Goal: Transaction & Acquisition: Purchase product/service

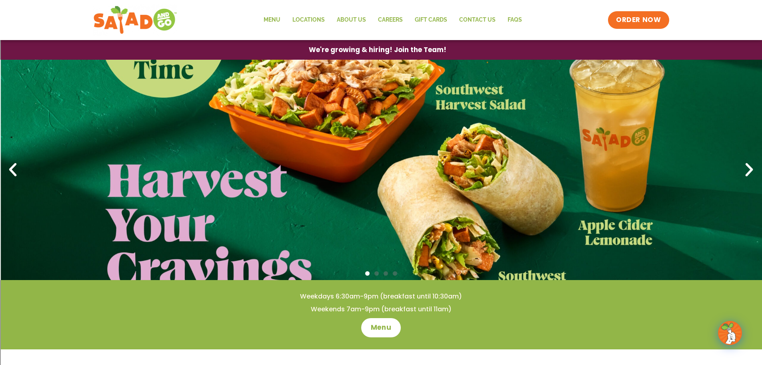
click at [746, 172] on icon "Next slide" at bounding box center [750, 170] width 18 height 18
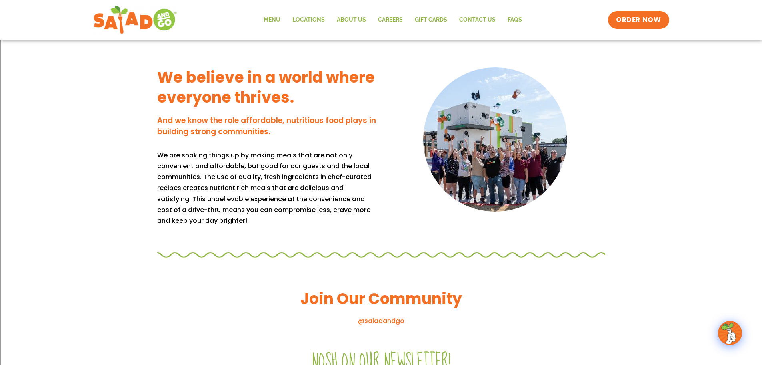
scroll to position [418, 0]
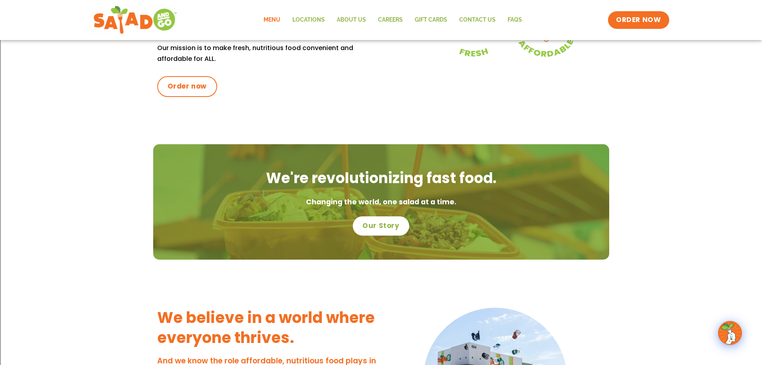
click at [281, 21] on link "Menu" at bounding box center [272, 20] width 29 height 18
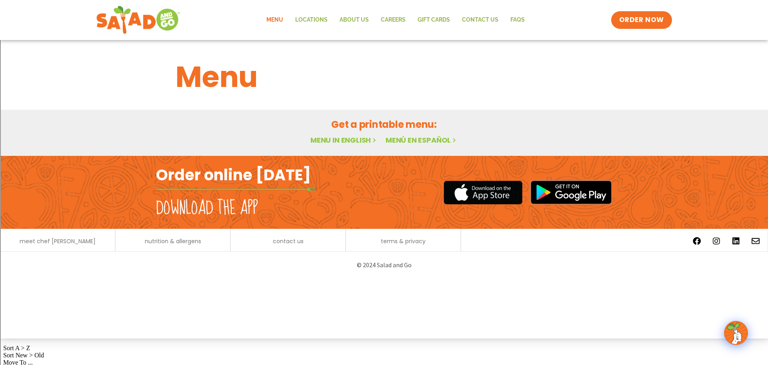
click at [234, 176] on h2 "Order online [DATE]" at bounding box center [233, 175] width 155 height 20
click at [230, 203] on h2 "Download the app" at bounding box center [207, 208] width 102 height 22
click at [656, 16] on span "ORDER NOW" at bounding box center [642, 20] width 50 height 10
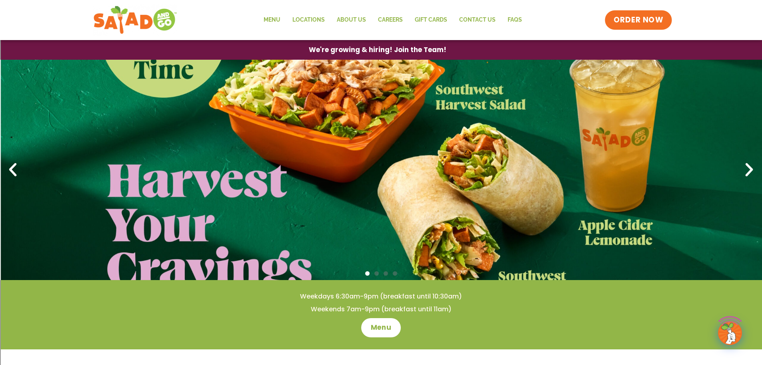
click at [632, 14] on link "ORDER NOW" at bounding box center [638, 19] width 67 height 19
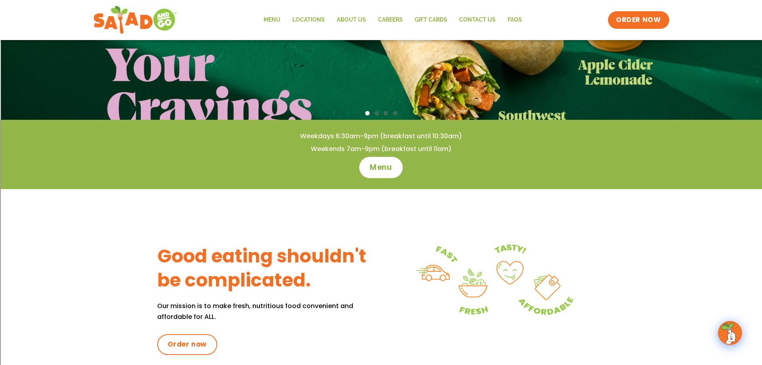
click at [371, 164] on span "Menu" at bounding box center [381, 167] width 23 height 10
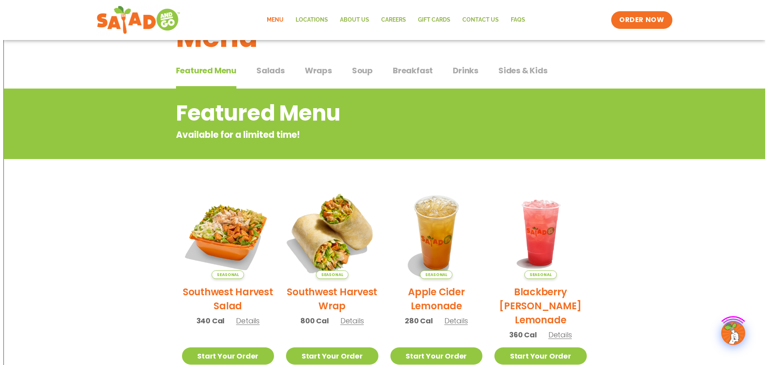
scroll to position [120, 0]
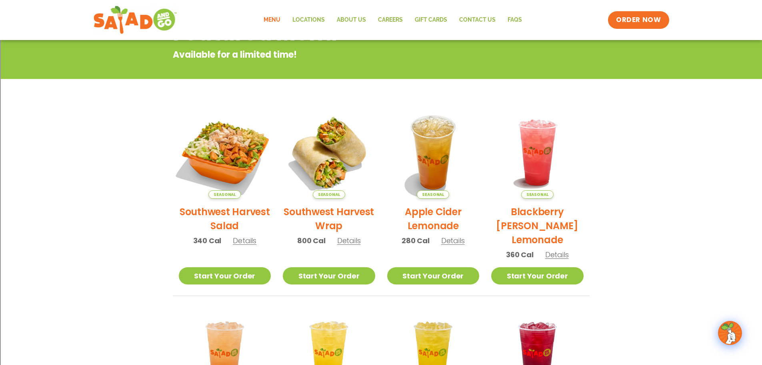
click at [227, 165] on img at bounding box center [224, 152] width 108 height 108
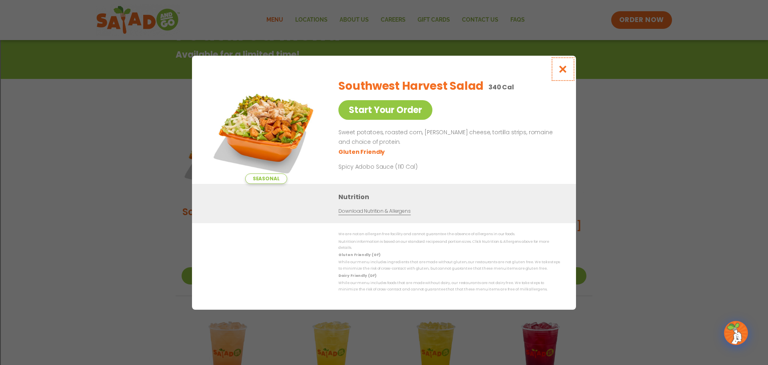
click at [566, 68] on icon "Close modal" at bounding box center [563, 69] width 10 height 8
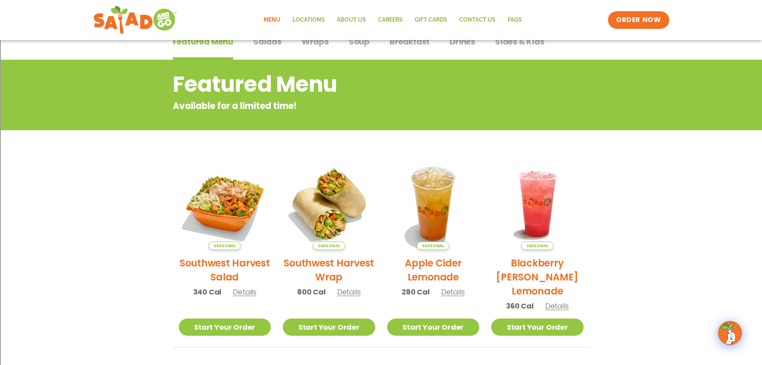
scroll to position [0, 0]
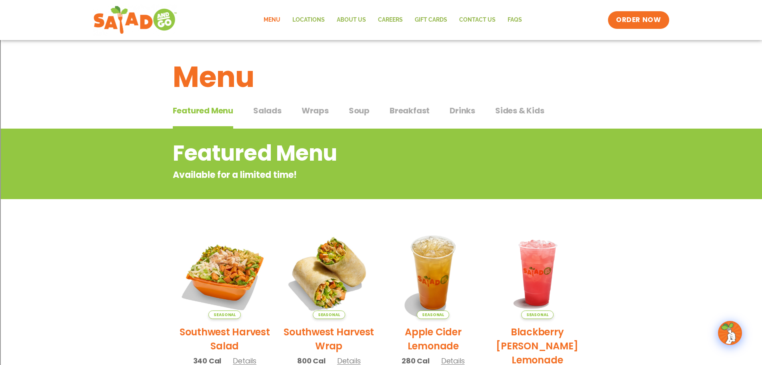
click at [258, 110] on span "Salads" at bounding box center [267, 110] width 28 height 12
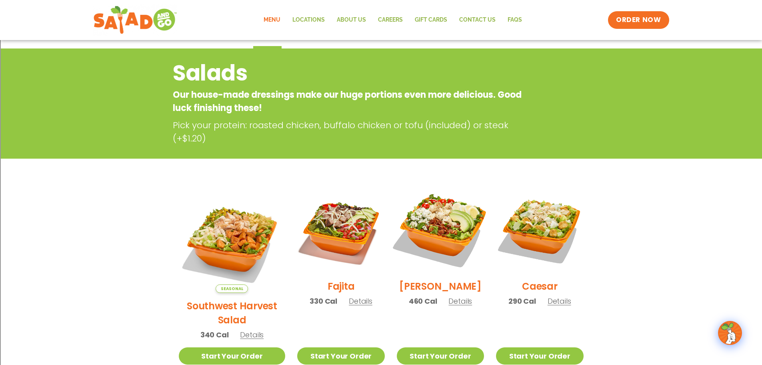
scroll to position [40, 0]
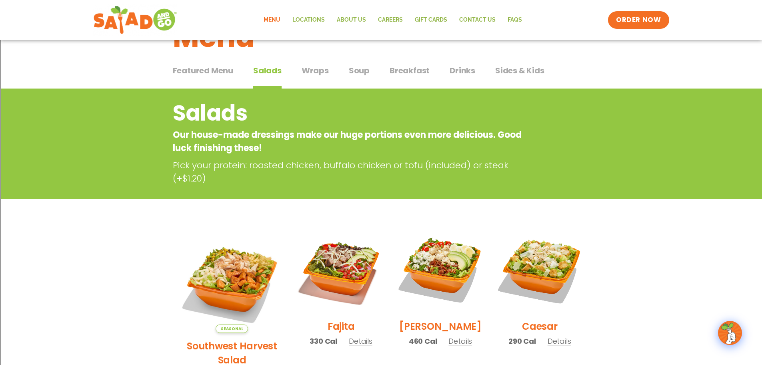
click at [313, 74] on span "Wraps" at bounding box center [315, 70] width 27 height 12
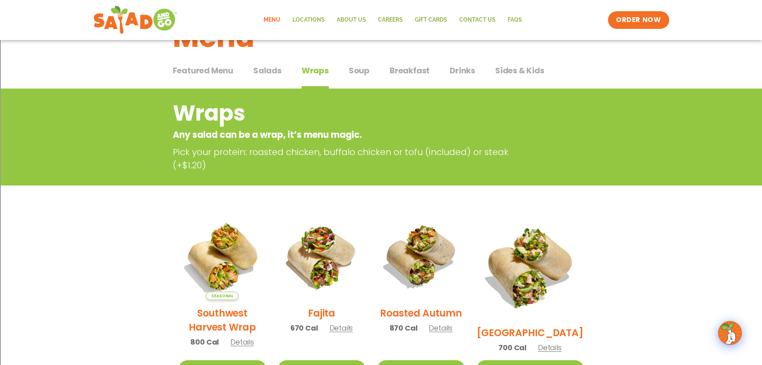
click at [363, 66] on span "Soup" at bounding box center [359, 70] width 21 height 12
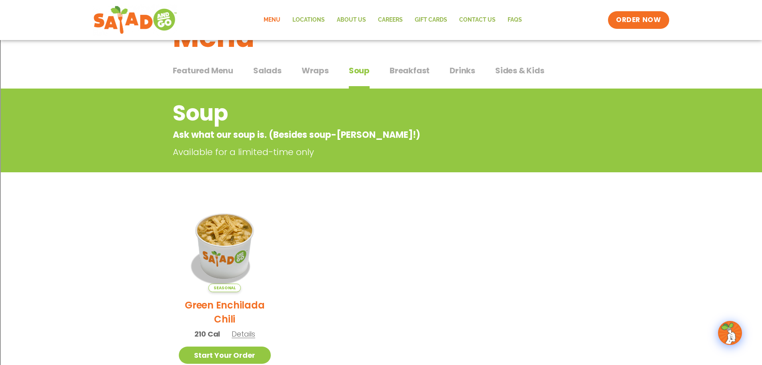
click at [399, 70] on span "Breakfast" at bounding box center [410, 70] width 40 height 12
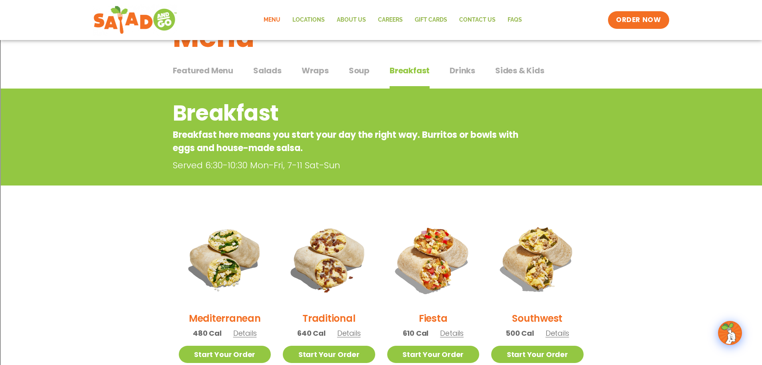
click at [459, 71] on span "Drinks" at bounding box center [463, 70] width 26 height 12
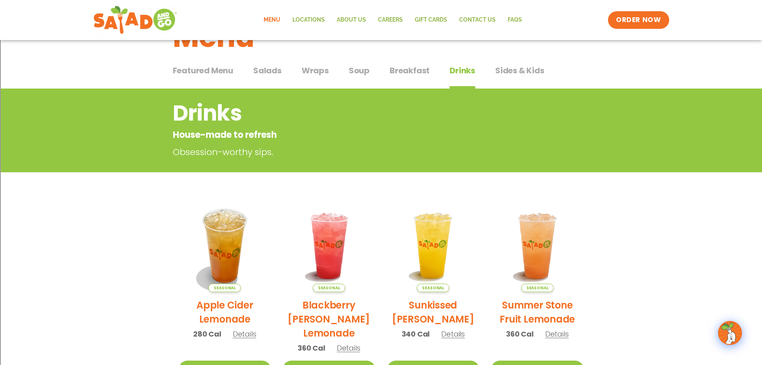
click at [319, 72] on span "Wraps" at bounding box center [315, 70] width 27 height 12
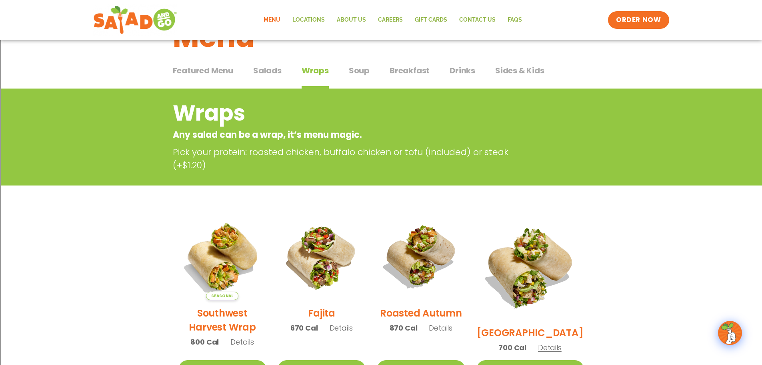
click at [272, 70] on span "Salads" at bounding box center [267, 70] width 28 height 12
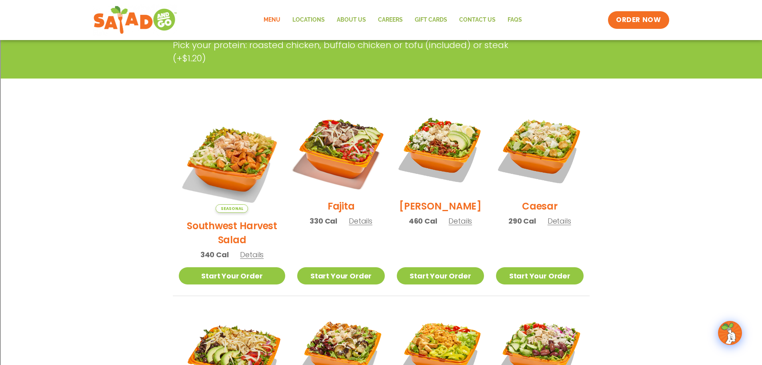
scroll to position [200, 0]
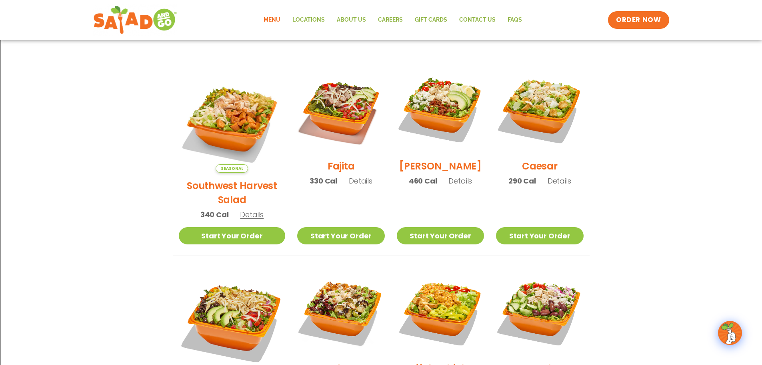
click at [240, 192] on div "Seasonal Southwest Harvest Salad 340 Cal Details" at bounding box center [232, 146] width 107 height 161
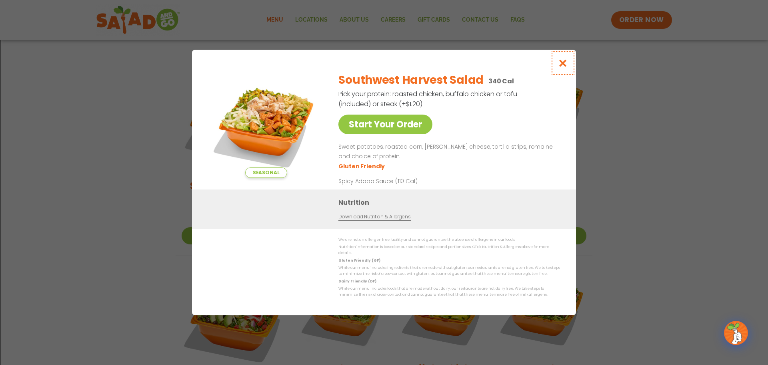
click at [563, 61] on button "Close modal" at bounding box center [563, 63] width 26 height 27
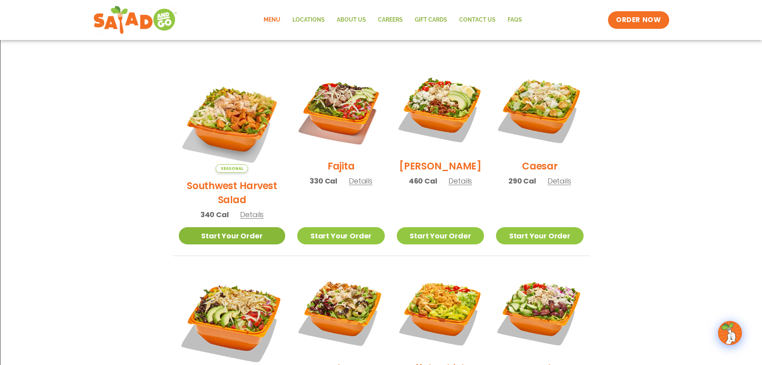
click at [216, 227] on link "Start Your Order" at bounding box center [232, 235] width 107 height 17
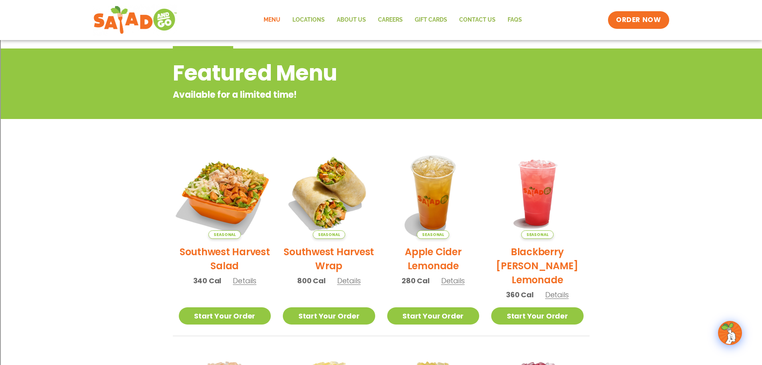
scroll to position [120, 0]
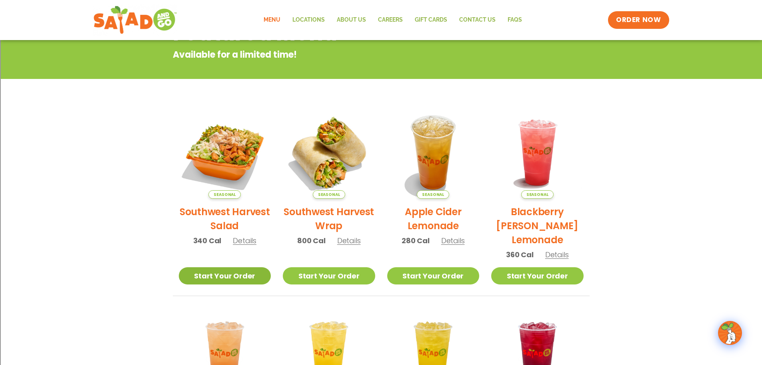
click at [248, 273] on link "Start Your Order" at bounding box center [225, 275] width 92 height 17
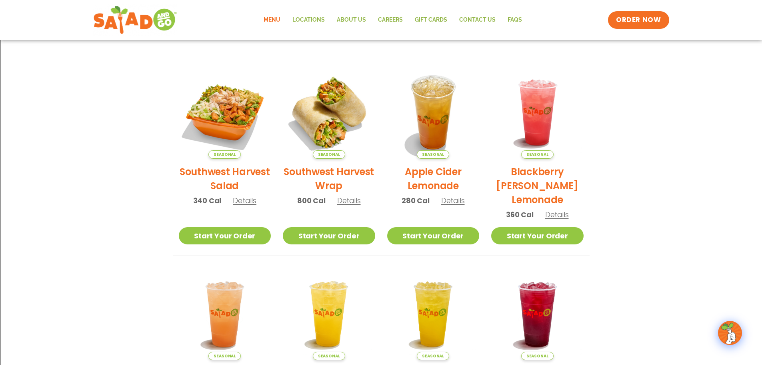
scroll to position [320, 0]
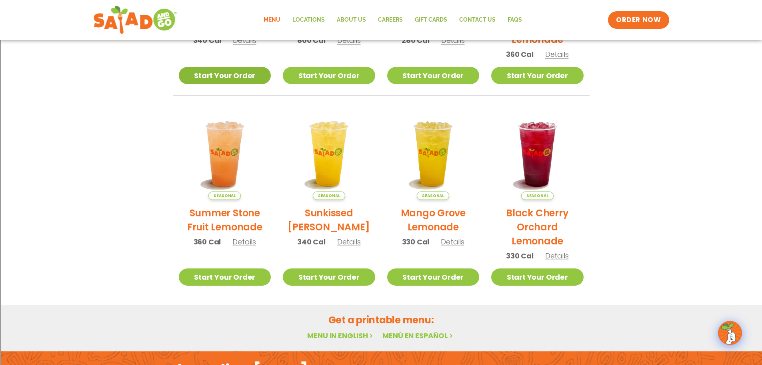
click at [245, 75] on link "Start Your Order" at bounding box center [225, 75] width 92 height 17
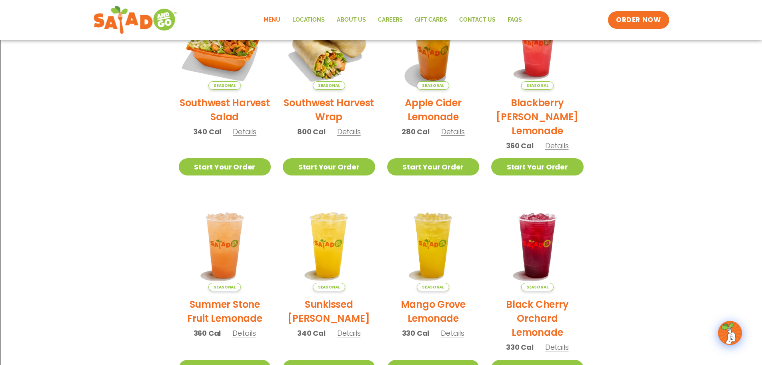
scroll to position [109, 0]
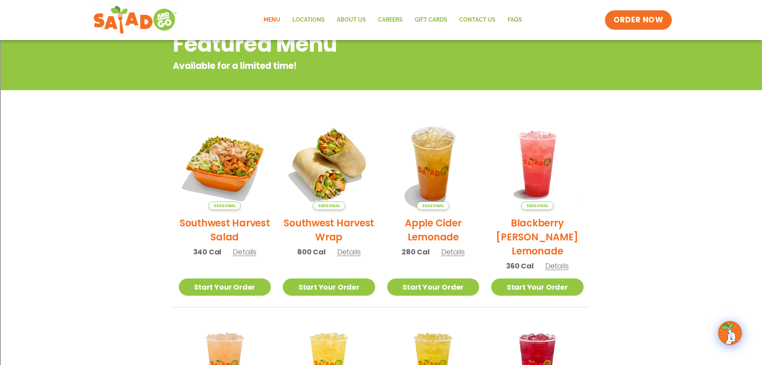
click at [642, 17] on span "ORDER NOW" at bounding box center [639, 20] width 50 height 10
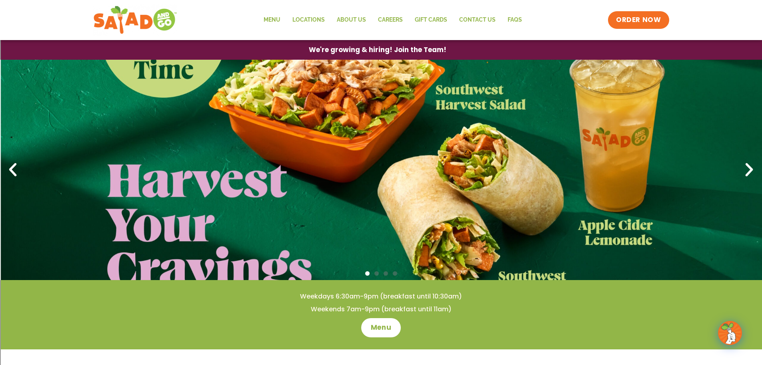
click at [621, 30] on div "Menu Locations About Us Careers GIFT CARDS Contact Us FAQs Menu Menu Locations …" at bounding box center [381, 20] width 576 height 32
click at [621, 24] on span "ORDER NOW" at bounding box center [639, 20] width 50 height 10
